Goal: Check status: Check status

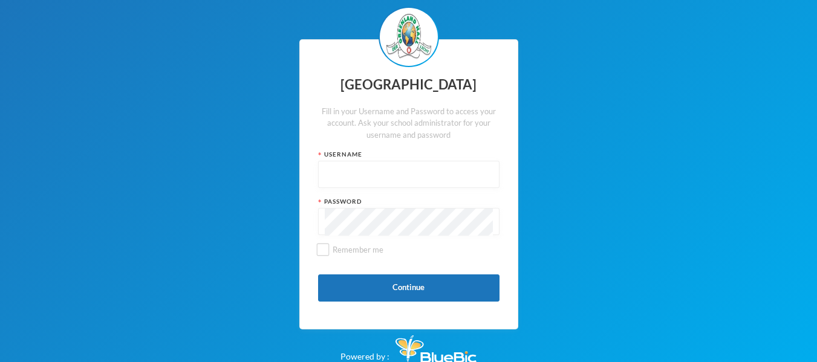
click at [385, 171] on input "text" at bounding box center [409, 174] width 168 height 27
type input "glhp163"
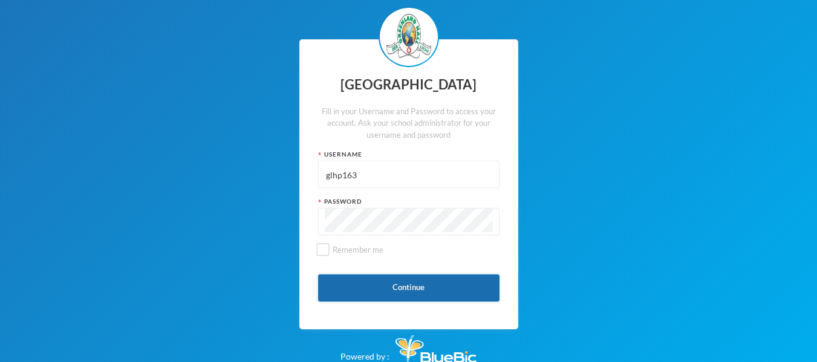
click at [376, 285] on button "Continue" at bounding box center [408, 288] width 181 height 27
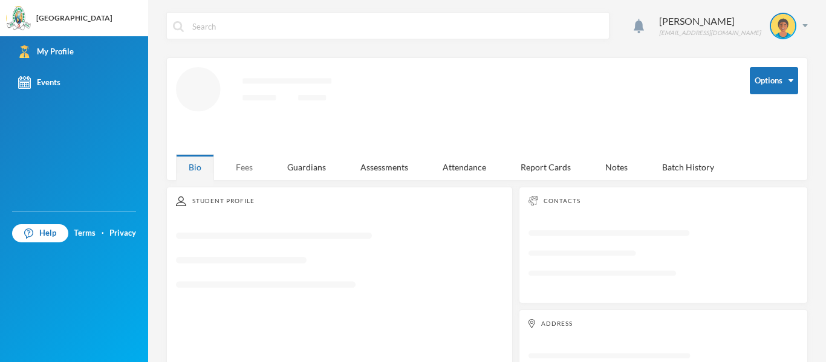
click at [246, 156] on div "Fees" at bounding box center [244, 167] width 42 height 26
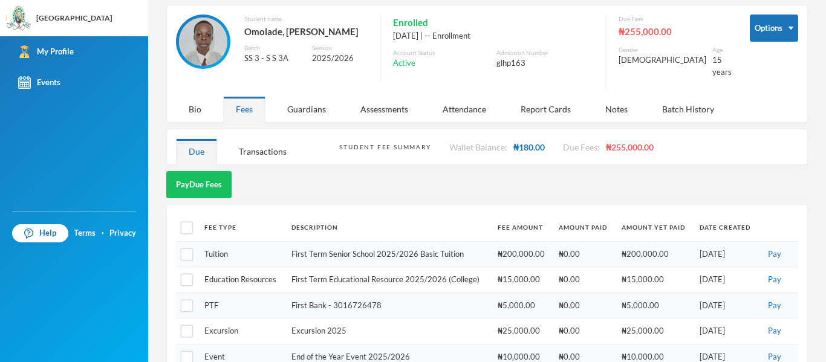
scroll to position [73, 0]
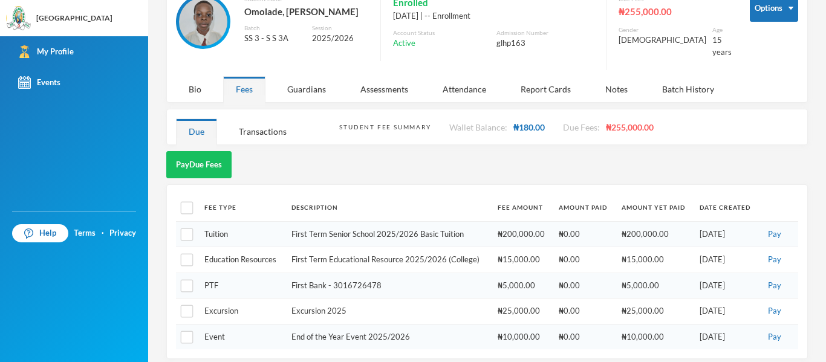
click at [310, 324] on td "End of the Year Event 2025/2026" at bounding box center [388, 336] width 207 height 25
click at [287, 65] on div "Options Student name [PERSON_NAME], [PERSON_NAME] SS 3 - S S 3A Session 2025/20…" at bounding box center [487, 36] width 622 height 82
click at [299, 80] on div "Guardians" at bounding box center [307, 89] width 64 height 26
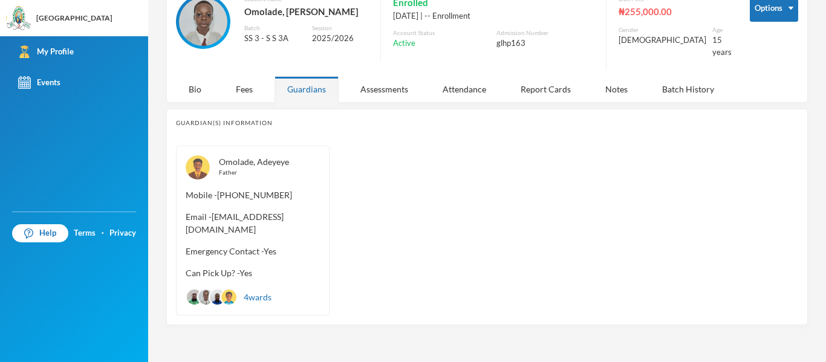
scroll to position [68, 0]
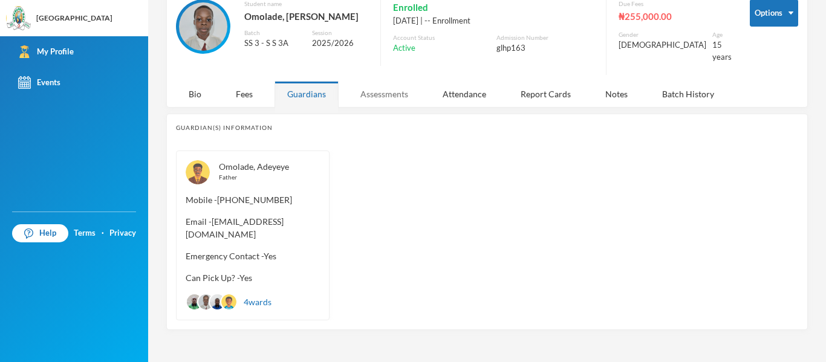
click at [380, 83] on div "Assessments" at bounding box center [384, 94] width 73 height 26
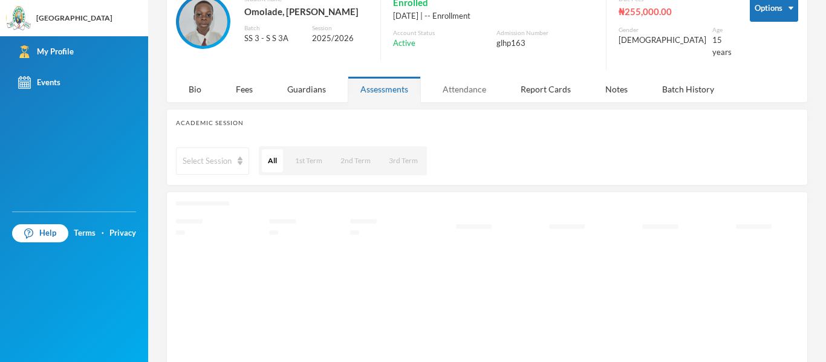
click at [473, 76] on div "Attendance" at bounding box center [464, 89] width 69 height 26
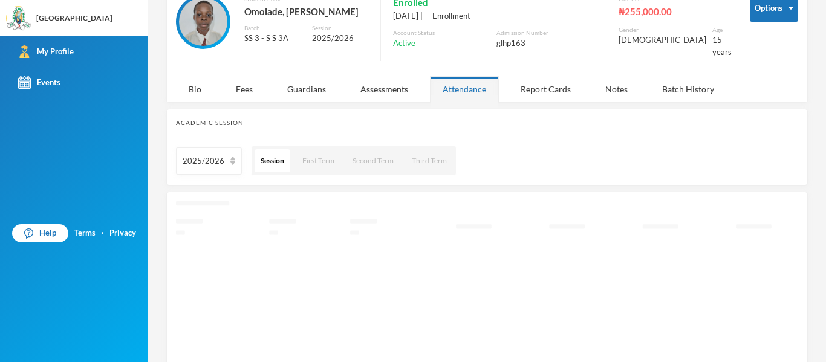
click at [532, 66] on div "Options Student name [PERSON_NAME], [PERSON_NAME] SS 3 - S S 3A Session 2025/20…" at bounding box center [487, 36] width 622 height 82
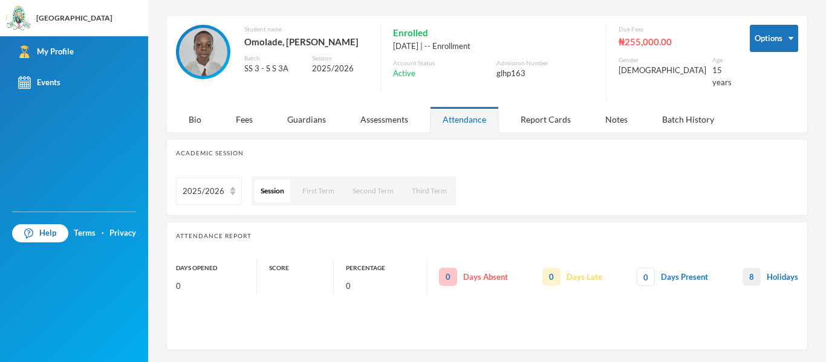
scroll to position [33, 0]
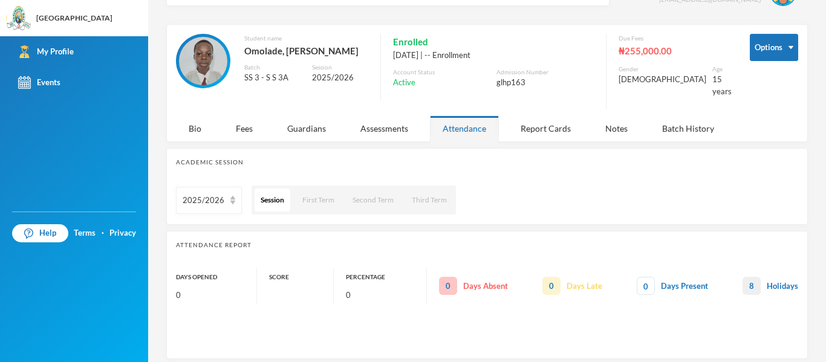
click at [545, 70] on div "Admission Number" at bounding box center [544, 72] width 97 height 9
click at [555, 126] on div "Report Cards" at bounding box center [546, 128] width 76 height 26
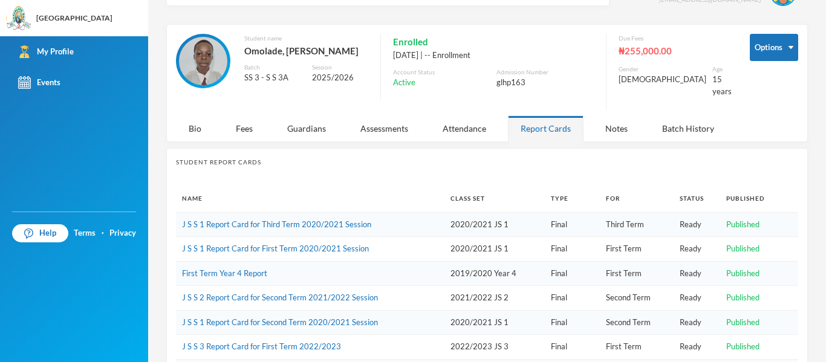
scroll to position [73, 0]
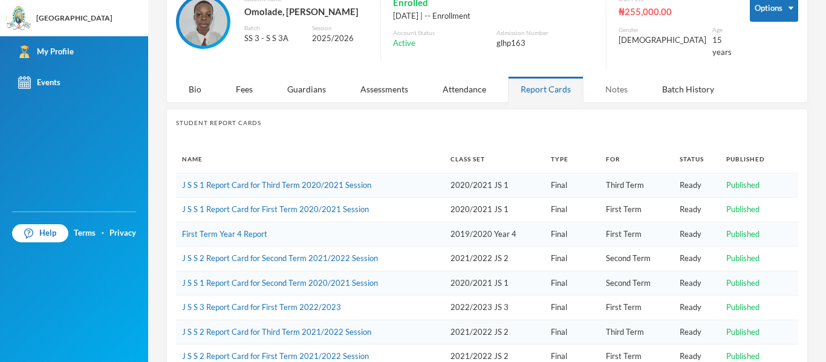
click at [614, 82] on div "Notes" at bounding box center [617, 89] width 48 height 26
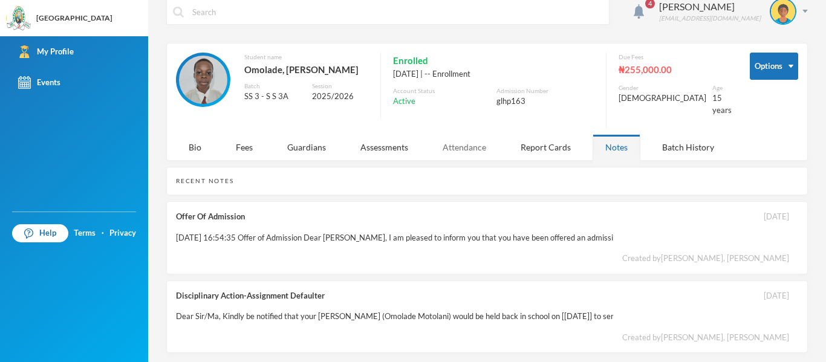
click at [465, 150] on div "Attendance" at bounding box center [464, 147] width 69 height 26
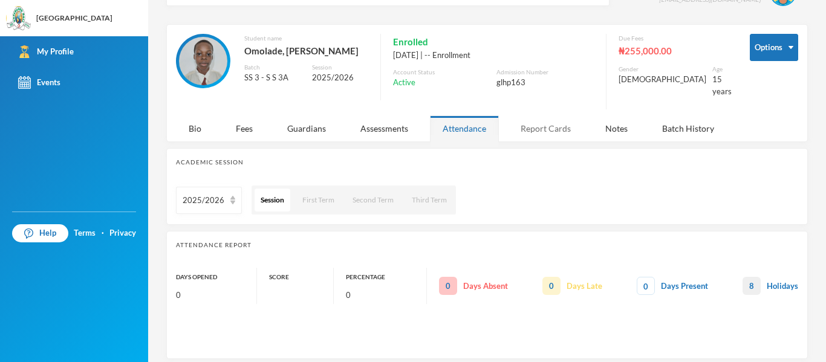
click at [554, 119] on div "Report Cards" at bounding box center [546, 128] width 76 height 26
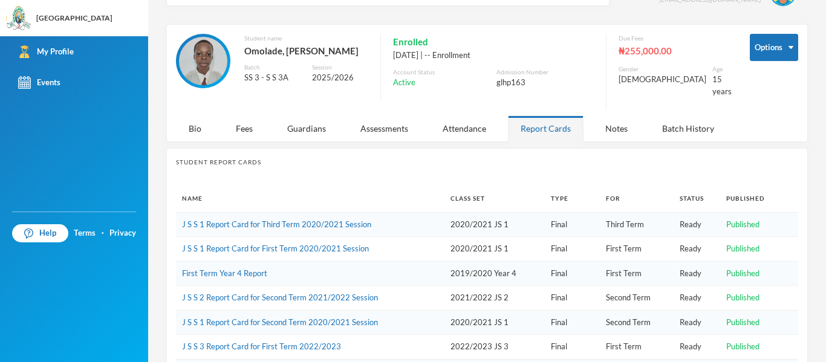
scroll to position [73, 0]
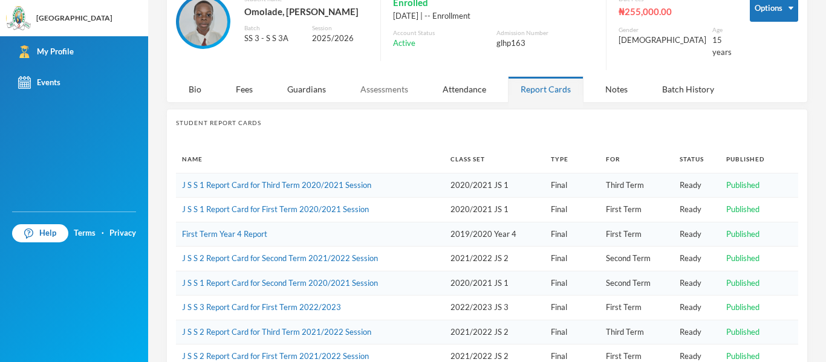
click at [382, 85] on div "Assessments" at bounding box center [384, 89] width 73 height 26
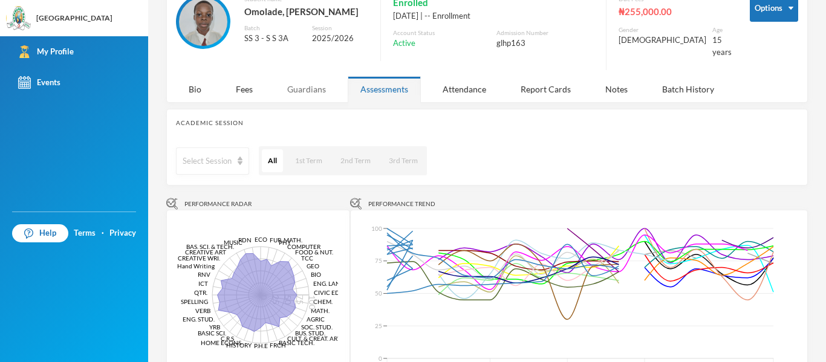
drag, startPoint x: 246, startPoint y: 82, endPoint x: 325, endPoint y: 78, distance: 79.3
click at [325, 78] on div "Bio Fees Guardians Assessments Attendance Report Cards Notes Batch History" at bounding box center [456, 89] width 560 height 26
click at [325, 78] on div "Guardians" at bounding box center [307, 89] width 64 height 26
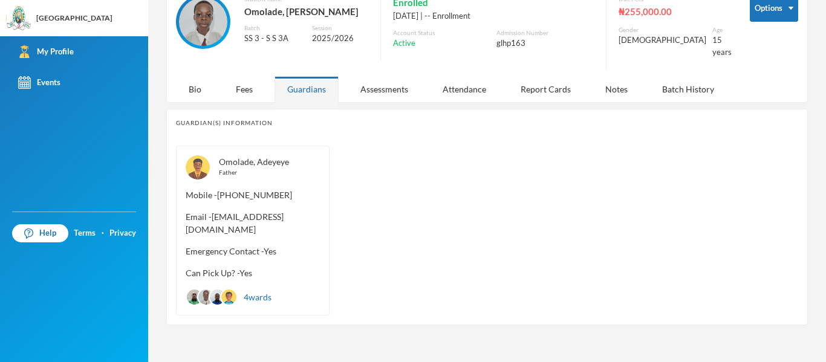
scroll to position [68, 0]
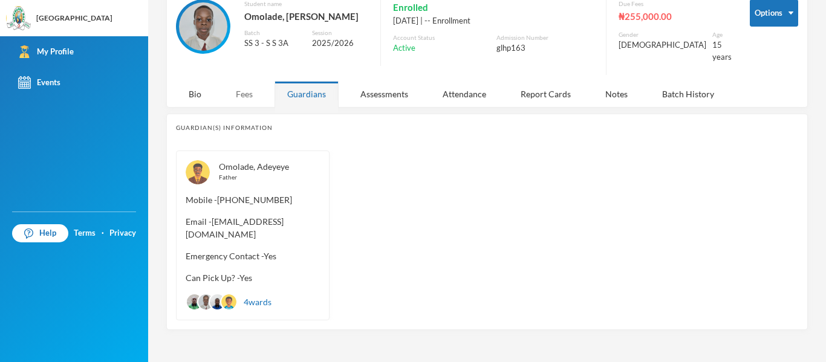
click at [253, 81] on div "Fees" at bounding box center [244, 94] width 42 height 26
